Goal: Find specific page/section: Find specific page/section

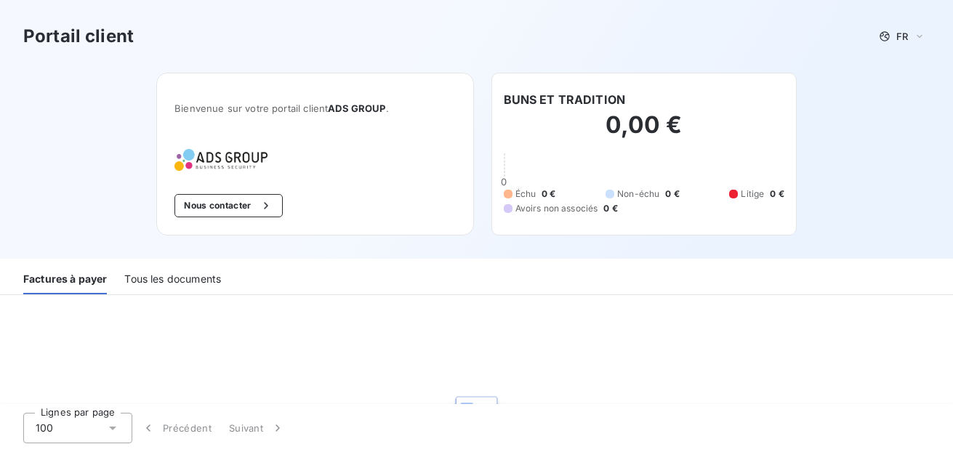
click at [192, 281] on div "Tous les documents" at bounding box center [172, 279] width 97 height 31
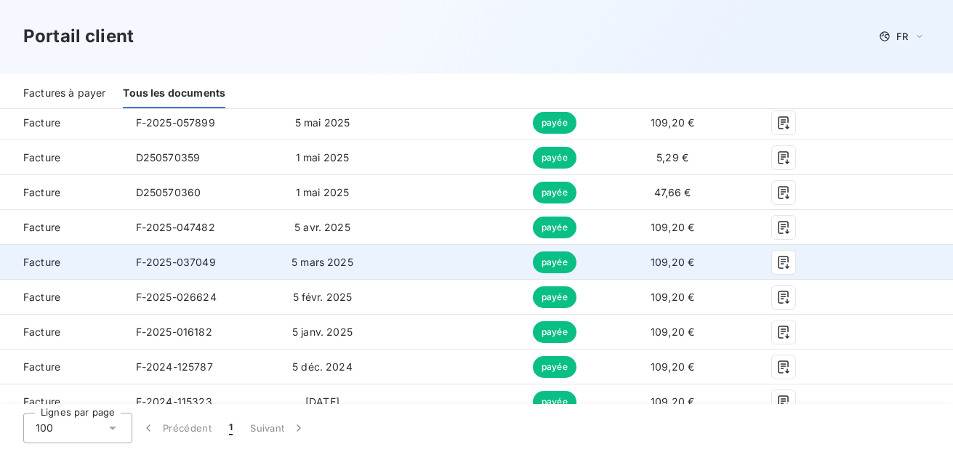
scroll to position [363, 0]
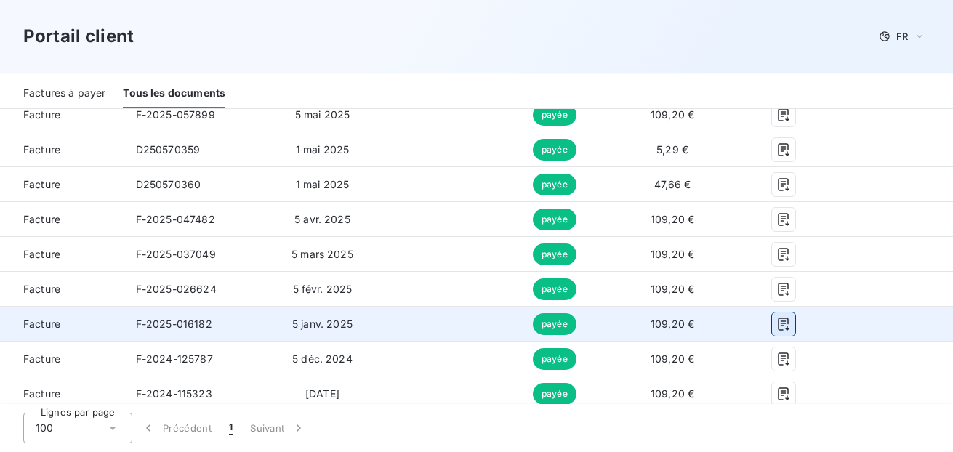
click at [778, 323] on icon "button" at bounding box center [783, 324] width 11 height 13
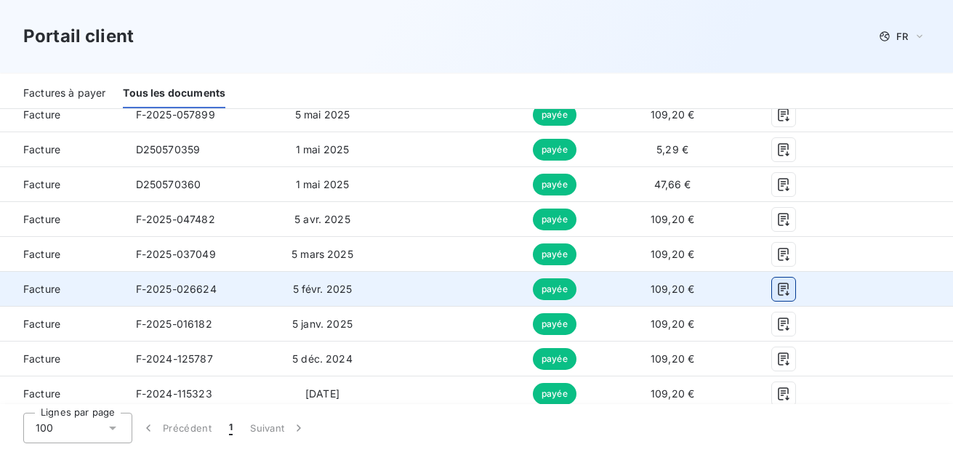
click at [776, 288] on icon "button" at bounding box center [783, 289] width 15 height 15
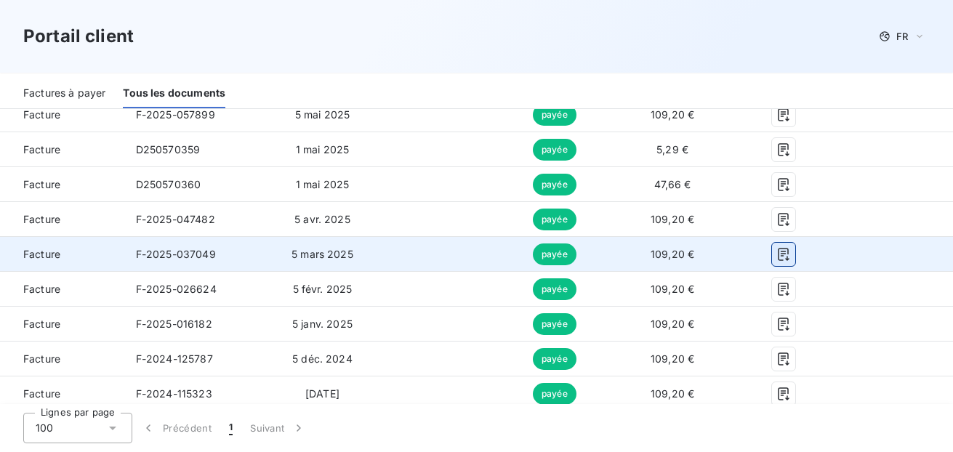
click at [778, 255] on icon "button" at bounding box center [783, 254] width 15 height 15
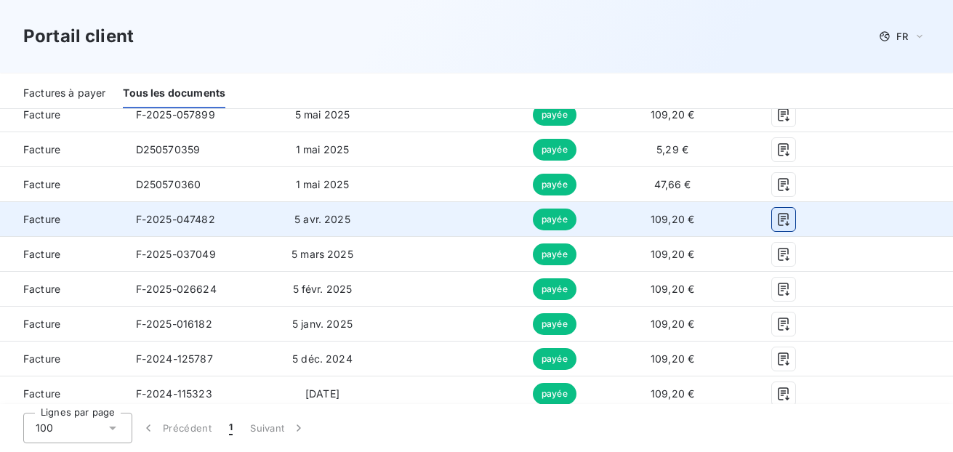
click at [778, 219] on icon "button" at bounding box center [783, 219] width 11 height 13
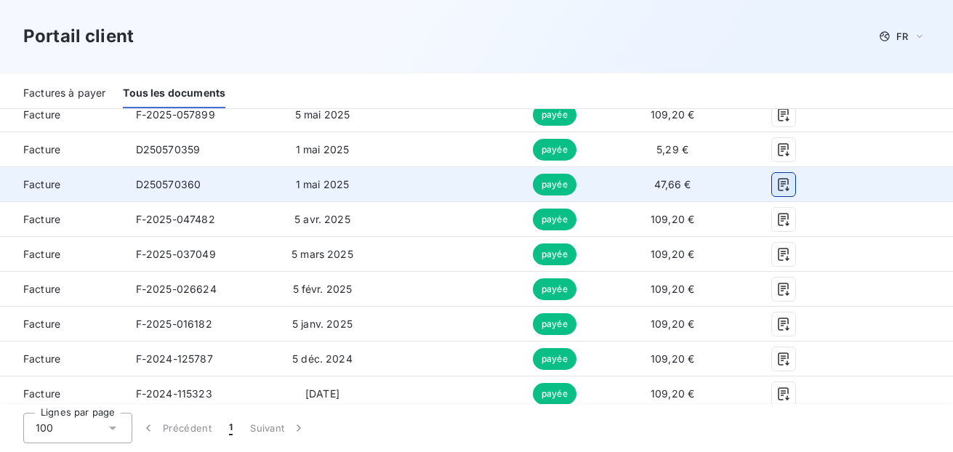
click at [778, 184] on icon "button" at bounding box center [783, 184] width 11 height 13
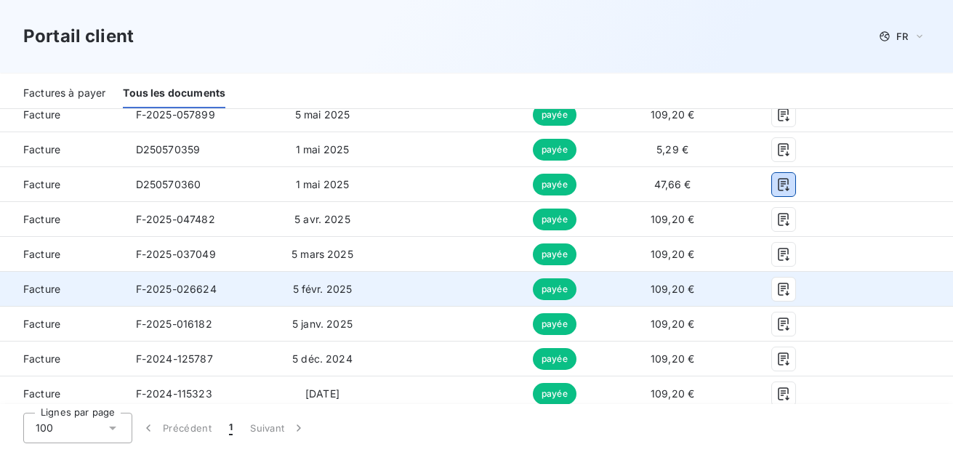
scroll to position [218, 0]
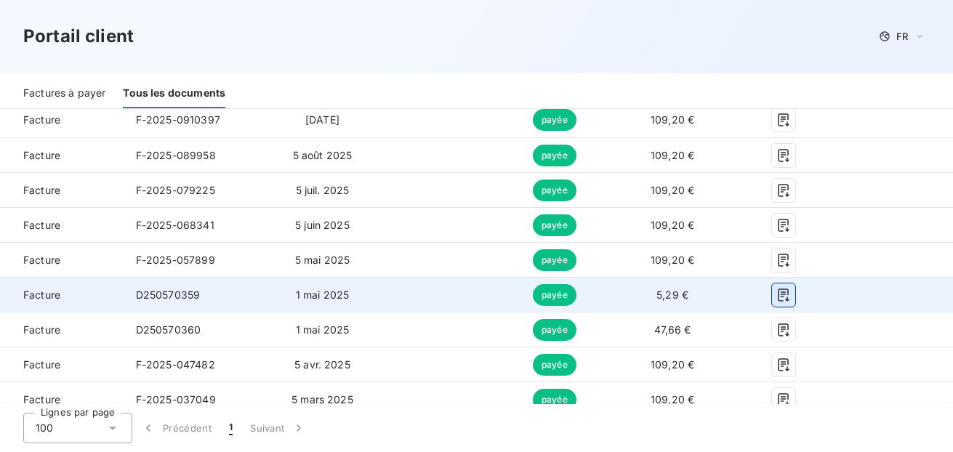
click at [776, 302] on icon "button" at bounding box center [783, 295] width 15 height 15
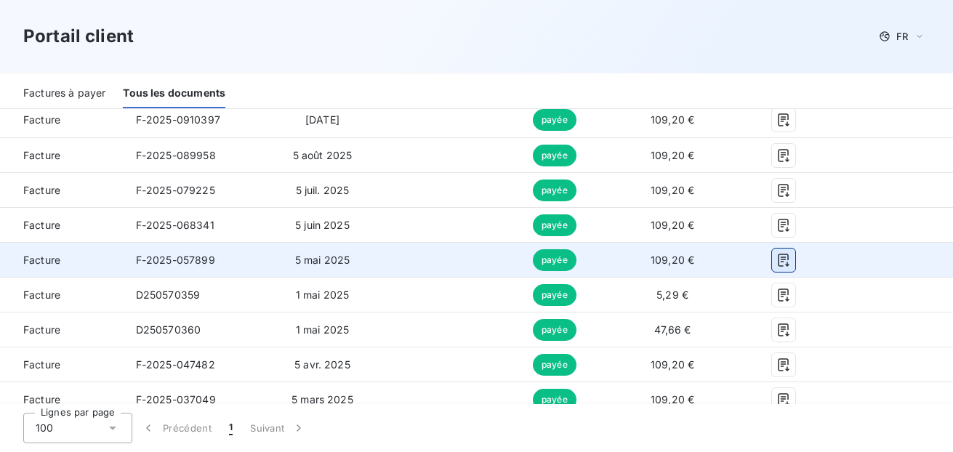
click at [778, 259] on icon "button" at bounding box center [783, 260] width 15 height 15
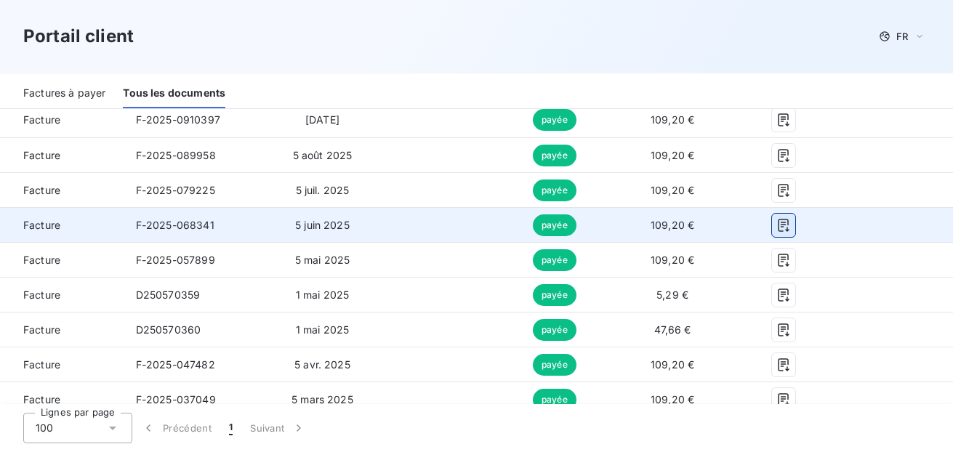
click at [778, 223] on icon "button" at bounding box center [783, 225] width 15 height 15
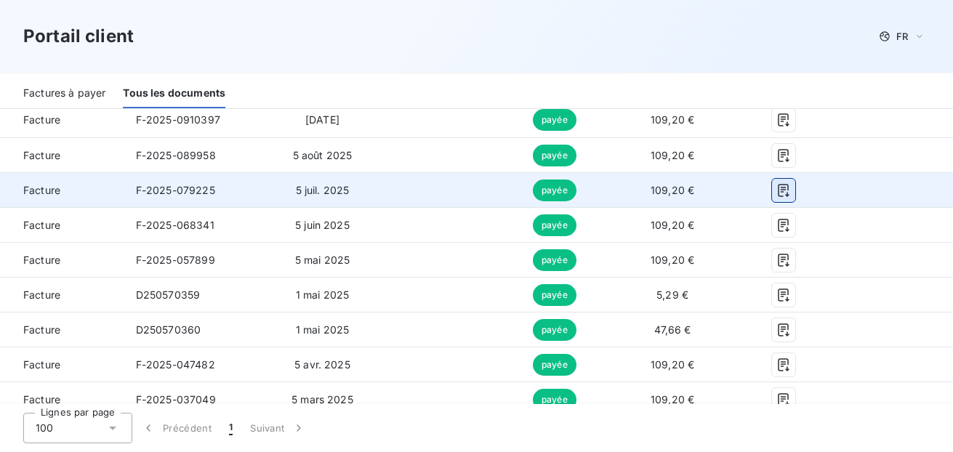
click at [778, 184] on icon "button" at bounding box center [783, 190] width 15 height 15
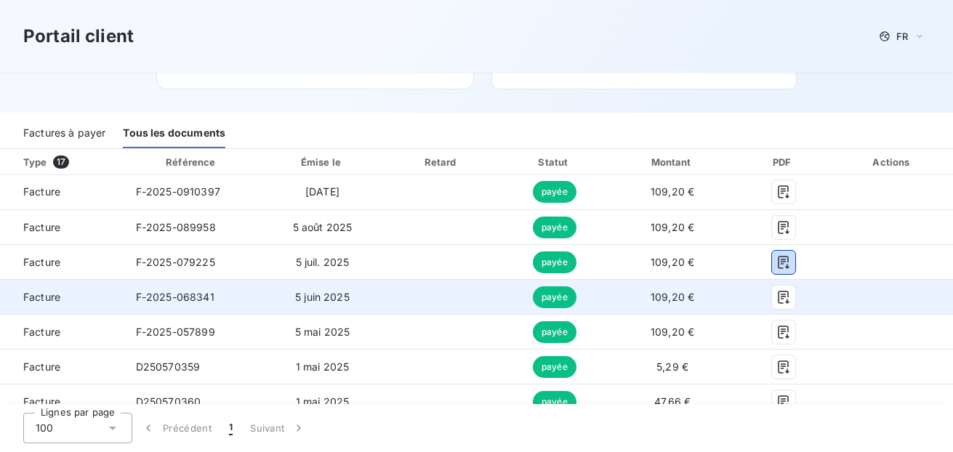
scroll to position [145, 0]
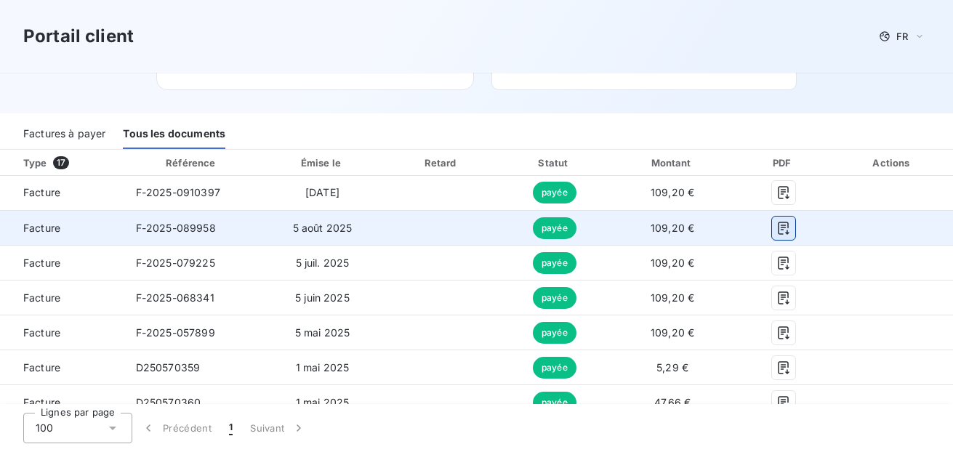
click at [778, 227] on icon "button" at bounding box center [783, 228] width 11 height 13
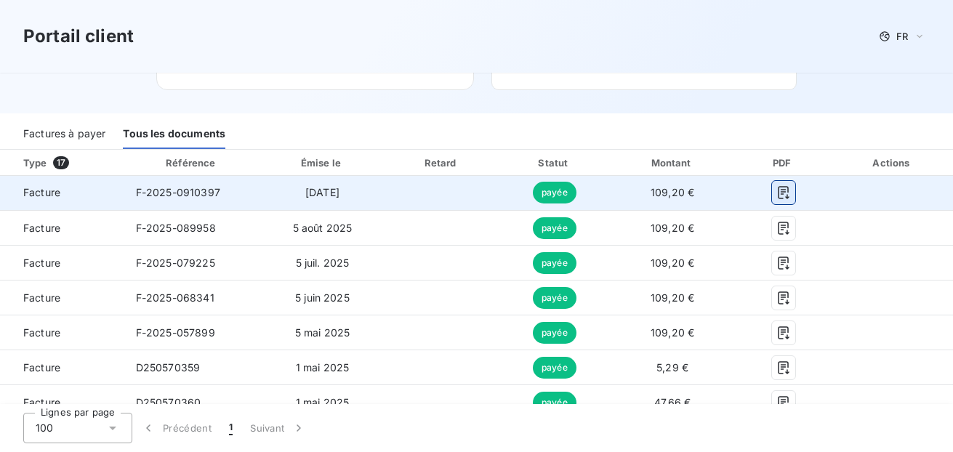
click at [776, 194] on icon "button" at bounding box center [783, 192] width 15 height 15
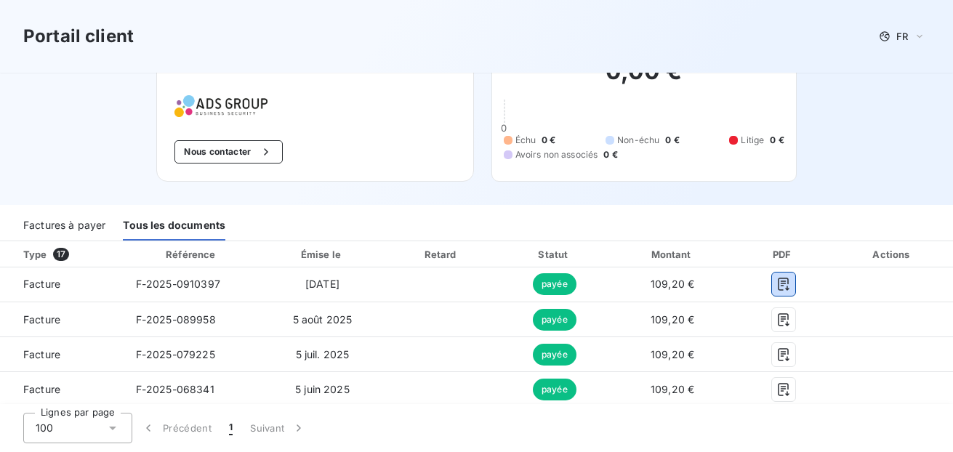
scroll to position [0, 0]
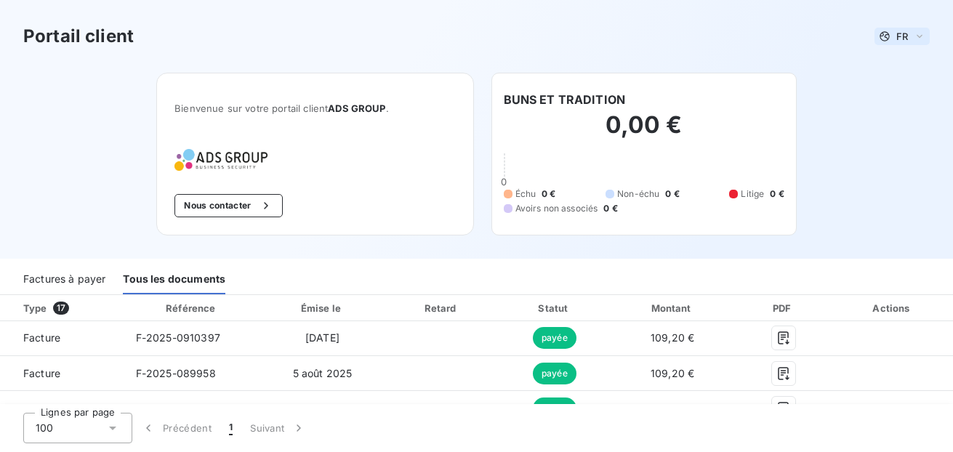
click at [903, 44] on div "FR" at bounding box center [901, 36] width 55 height 17
click at [890, 170] on div "Portail client FR Français Anglais Bienvenue sur votre portail client ADS GROUP…" at bounding box center [476, 129] width 953 height 259
